Goal: Information Seeking & Learning: Learn about a topic

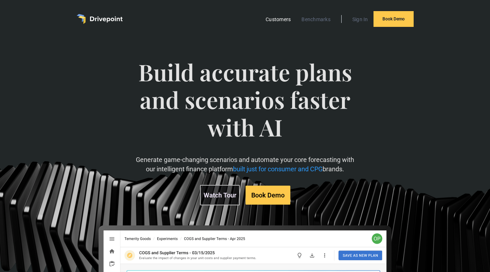
click at [281, 21] on link "Customers" at bounding box center [278, 19] width 32 height 9
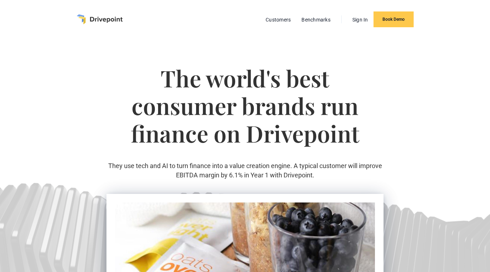
click at [118, 15] on img "home" at bounding box center [100, 19] width 46 height 10
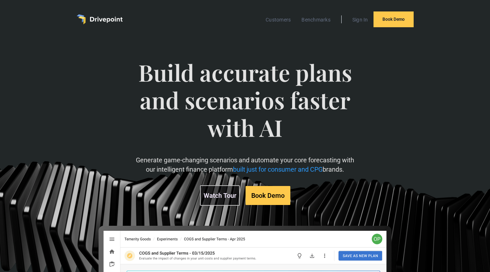
click at [102, 26] on div "Customers Benchmarks Sign In Book Demo" at bounding box center [245, 19] width 337 height 16
click at [100, 23] on img "home" at bounding box center [100, 19] width 46 height 10
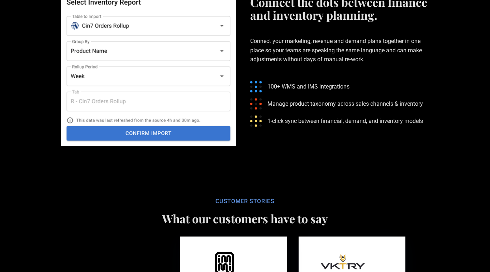
scroll to position [1796, 0]
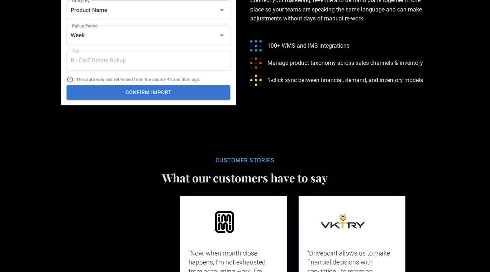
click at [85, 140] on div at bounding box center [245, 145] width 444 height 11
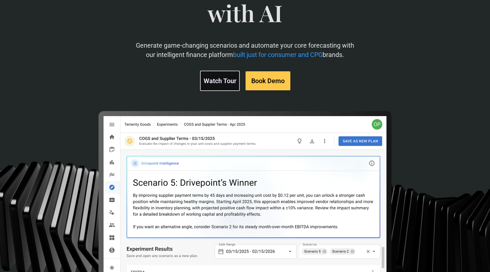
scroll to position [114, 0]
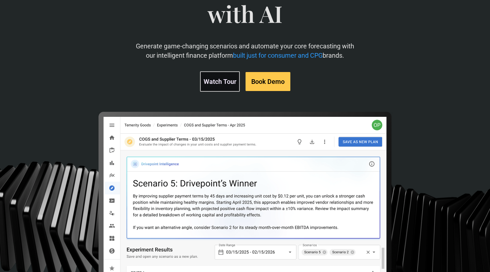
click at [218, 88] on link "Watch Tour" at bounding box center [220, 81] width 40 height 20
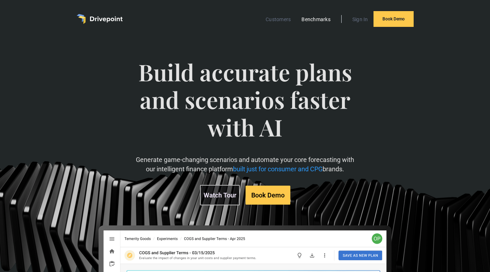
click at [310, 20] on link "Benchmarks" at bounding box center [316, 19] width 36 height 9
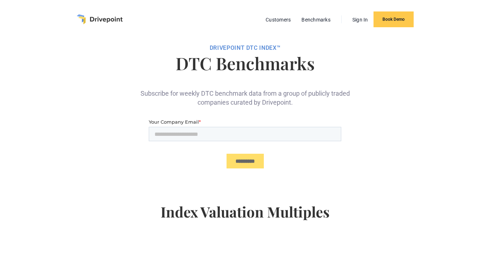
click at [106, 20] on img "home" at bounding box center [100, 19] width 46 height 10
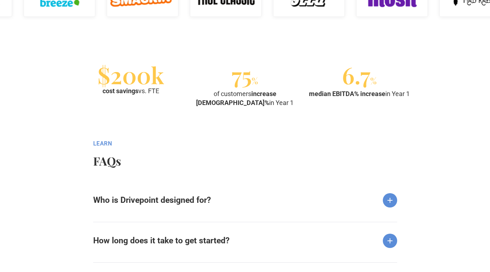
scroll to position [788, 0]
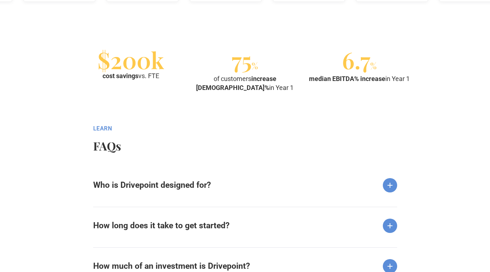
click at [176, 186] on strong "Who is Drivepoint designed for?" at bounding box center [152, 185] width 118 height 10
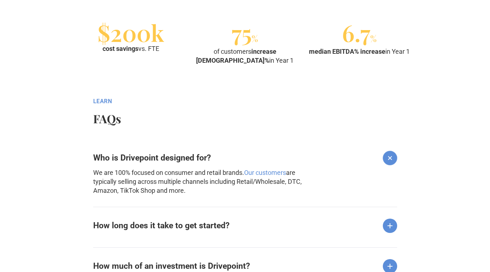
scroll to position [816, 0]
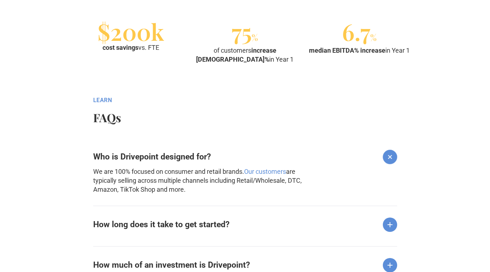
click at [164, 216] on div "How long does it take to get started?" at bounding box center [245, 219] width 304 height 26
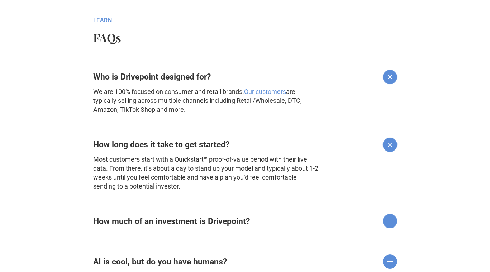
scroll to position [898, 0]
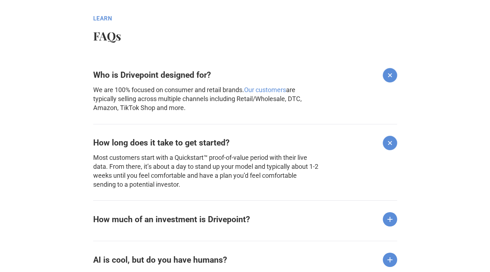
click at [164, 217] on strong "How much of an investment is Drivepoint?" at bounding box center [171, 220] width 157 height 10
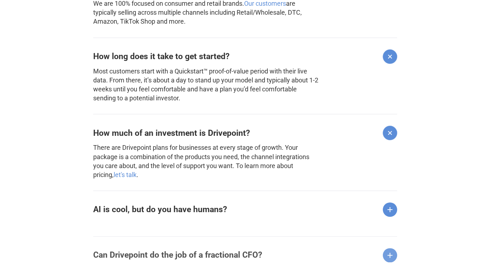
scroll to position [986, 0]
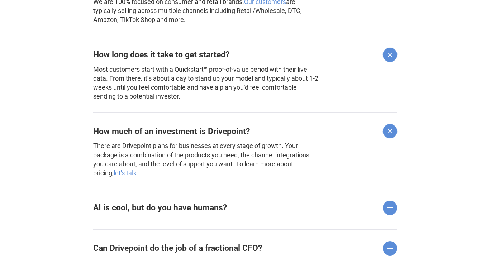
click at [164, 215] on div "AI is cool, but do you have humans?" at bounding box center [245, 202] width 304 height 26
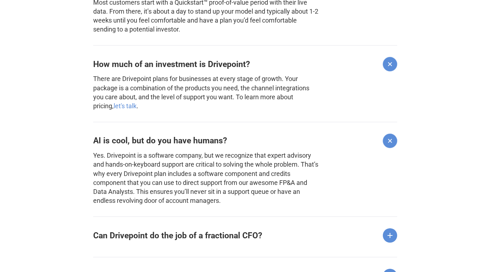
scroll to position [1056, 0]
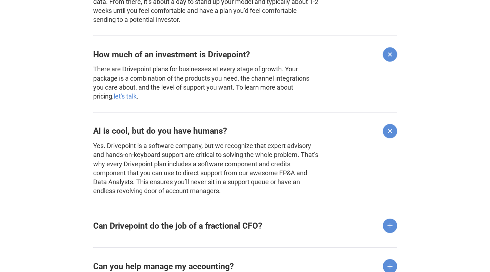
click at [154, 228] on strong "Can Drivepoint do the job of a fractional CFO?" at bounding box center [177, 226] width 169 height 10
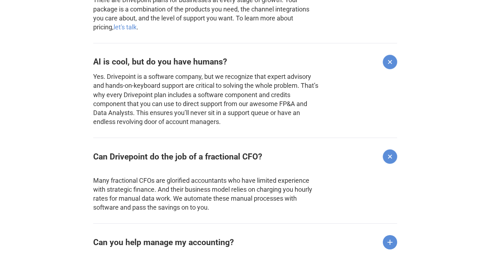
scroll to position [1149, 0]
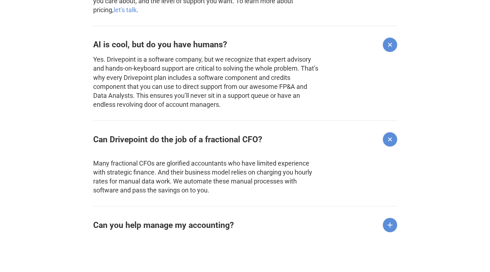
click at [154, 228] on strong "Can you help manage my accounting?" at bounding box center [163, 225] width 140 height 10
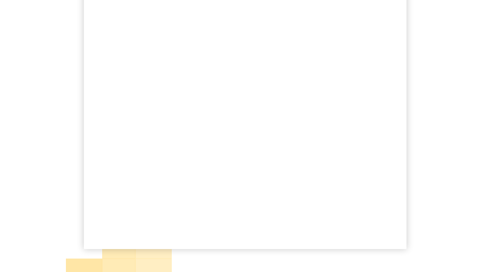
scroll to position [0, 0]
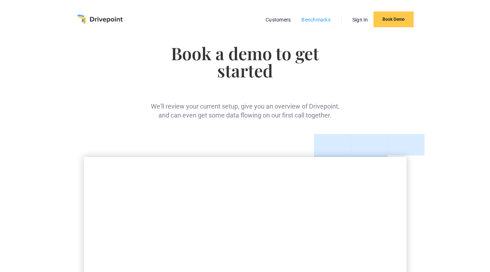
click at [309, 22] on link "Benchmarks" at bounding box center [316, 19] width 36 height 9
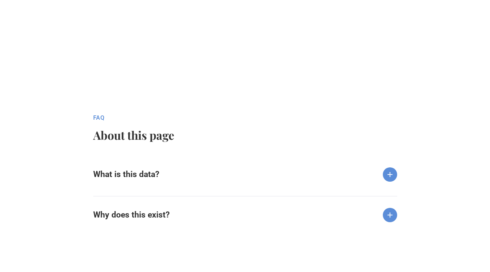
scroll to position [654, 0]
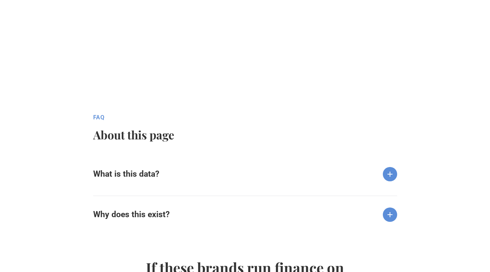
click at [182, 178] on div "What is this data?" at bounding box center [245, 168] width 304 height 26
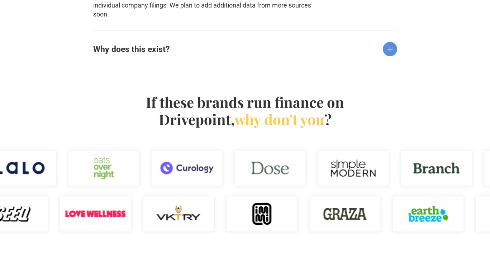
scroll to position [932, 0]
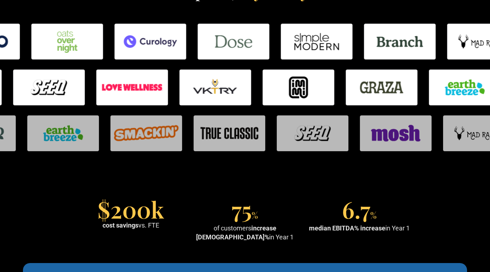
scroll to position [470, 0]
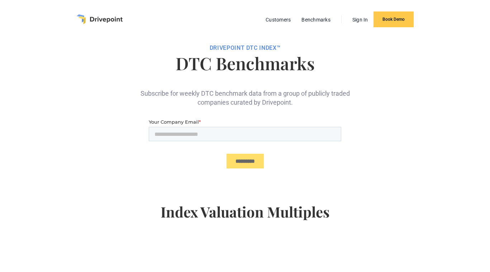
click at [113, 19] on img "home" at bounding box center [100, 19] width 46 height 10
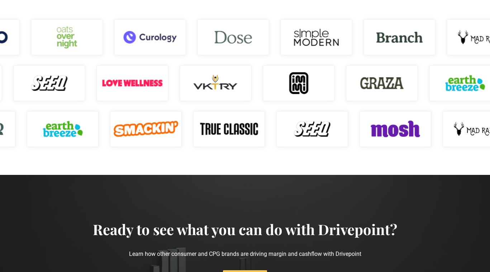
scroll to position [1254, 0]
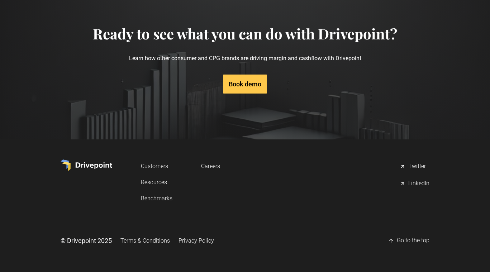
click at [418, 180] on div "LinkedIn" at bounding box center [418, 184] width 21 height 9
